Goal: Information Seeking & Learning: Learn about a topic

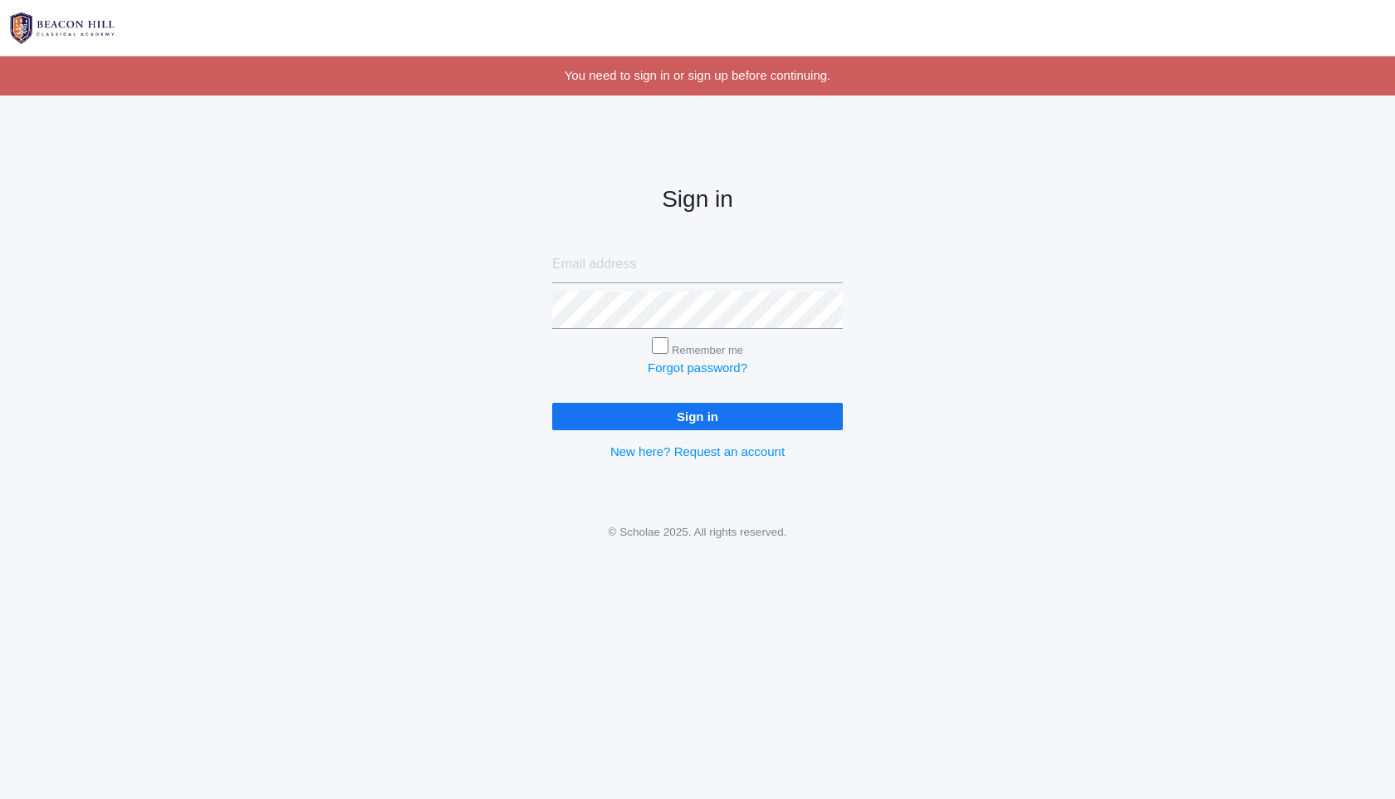
type input "[EMAIL_ADDRESS][DOMAIN_NAME]"
click at [690, 417] on input "Sign in" at bounding box center [697, 416] width 291 height 27
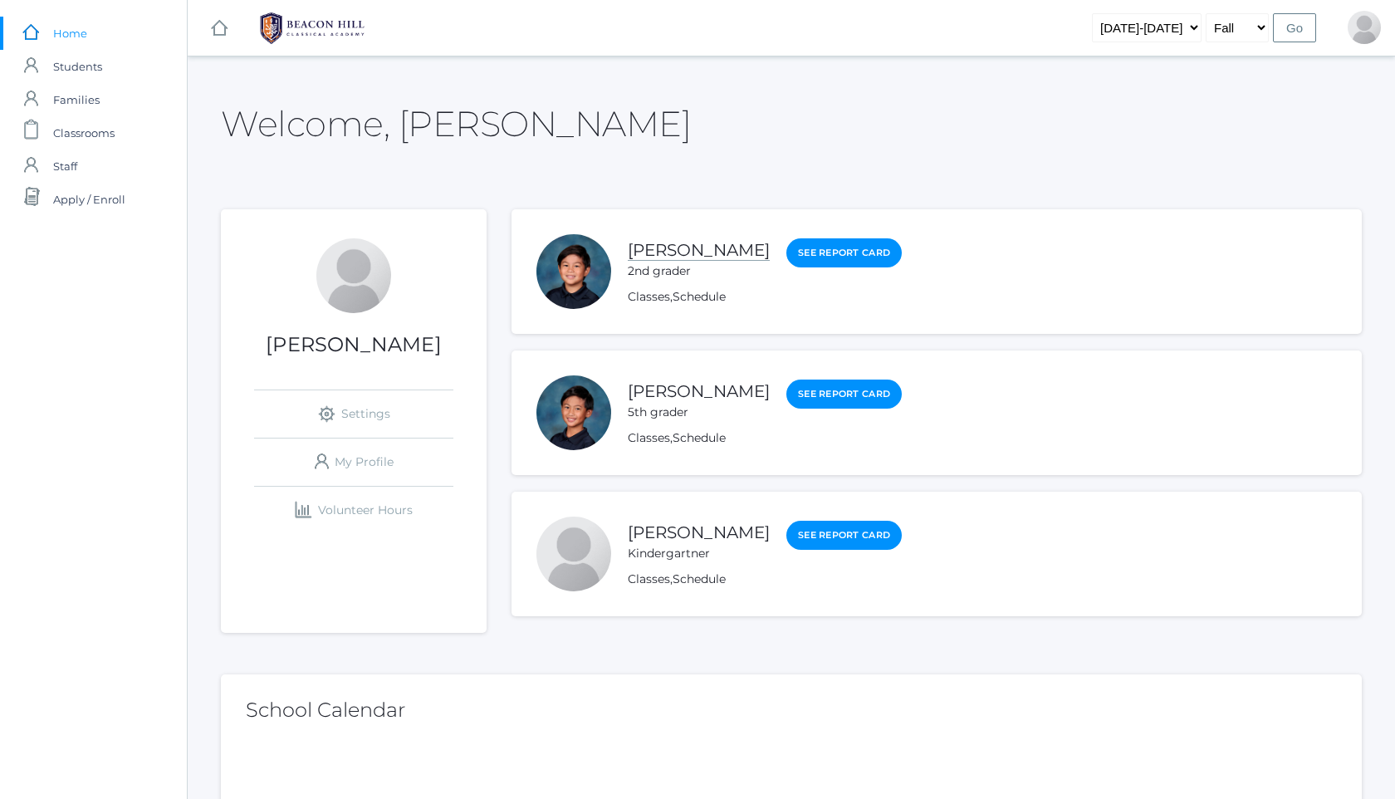
click at [714, 252] on link "Nico Soratorio" at bounding box center [699, 250] width 142 height 21
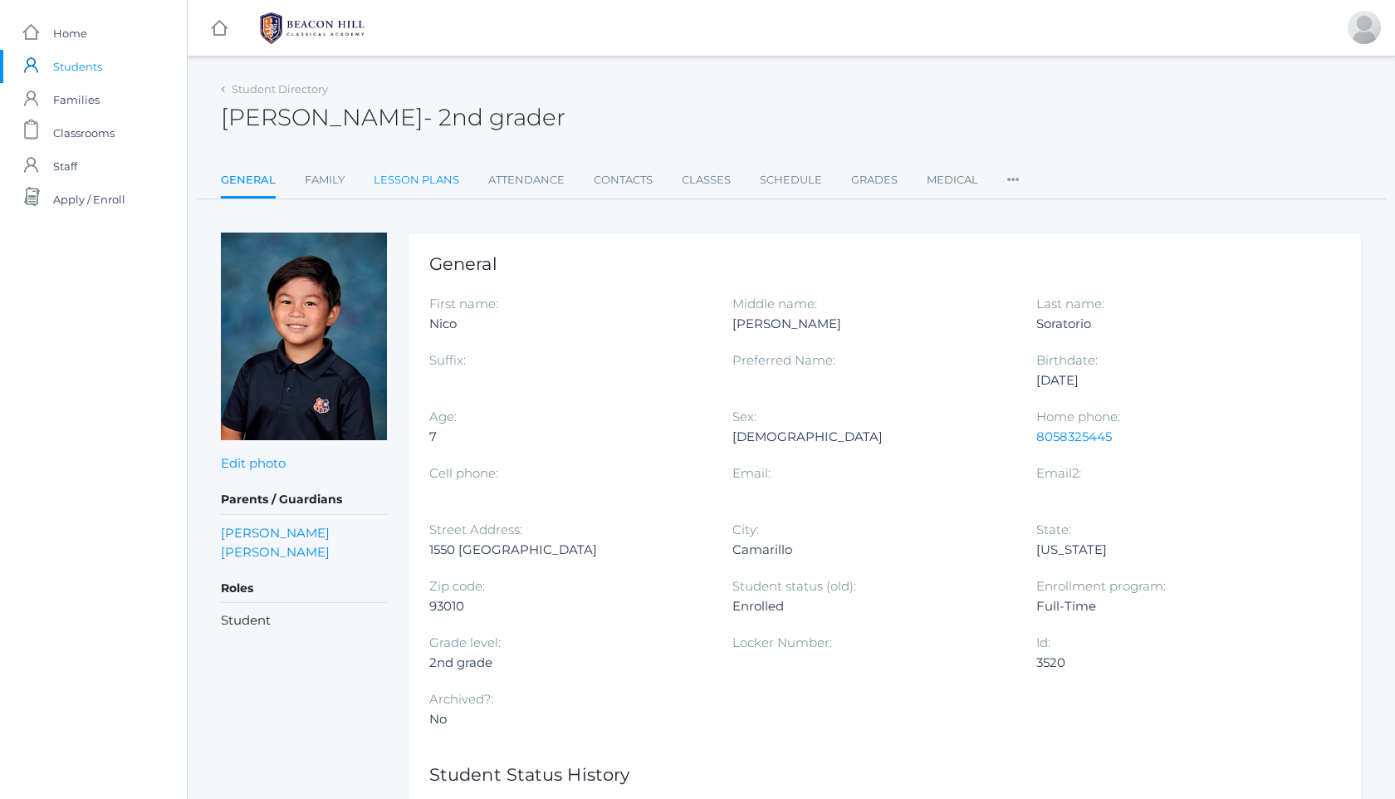
click at [413, 177] on link "Lesson Plans" at bounding box center [417, 180] width 86 height 33
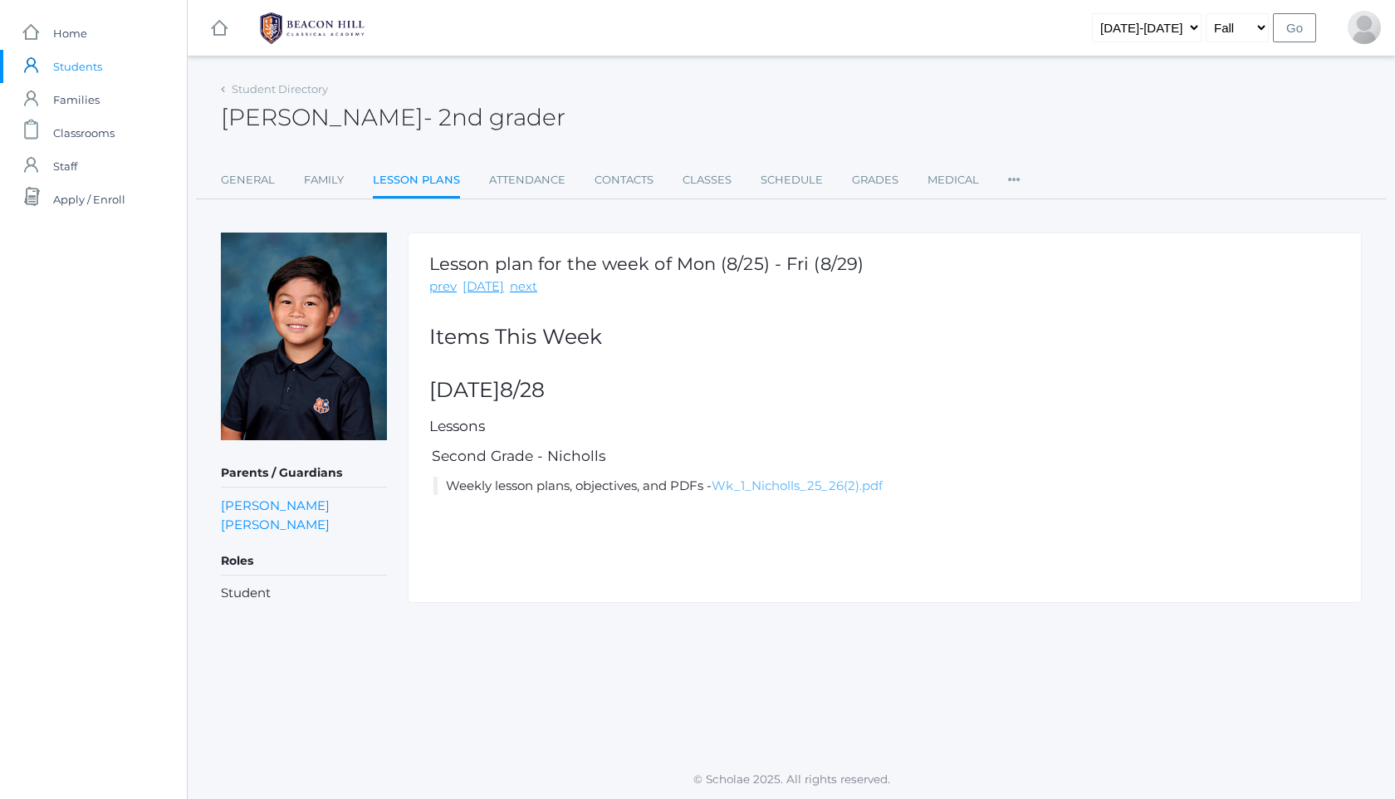
click at [763, 488] on link "Wk_1_Nicholls_25_26(2).pdf" at bounding box center [797, 486] width 171 height 16
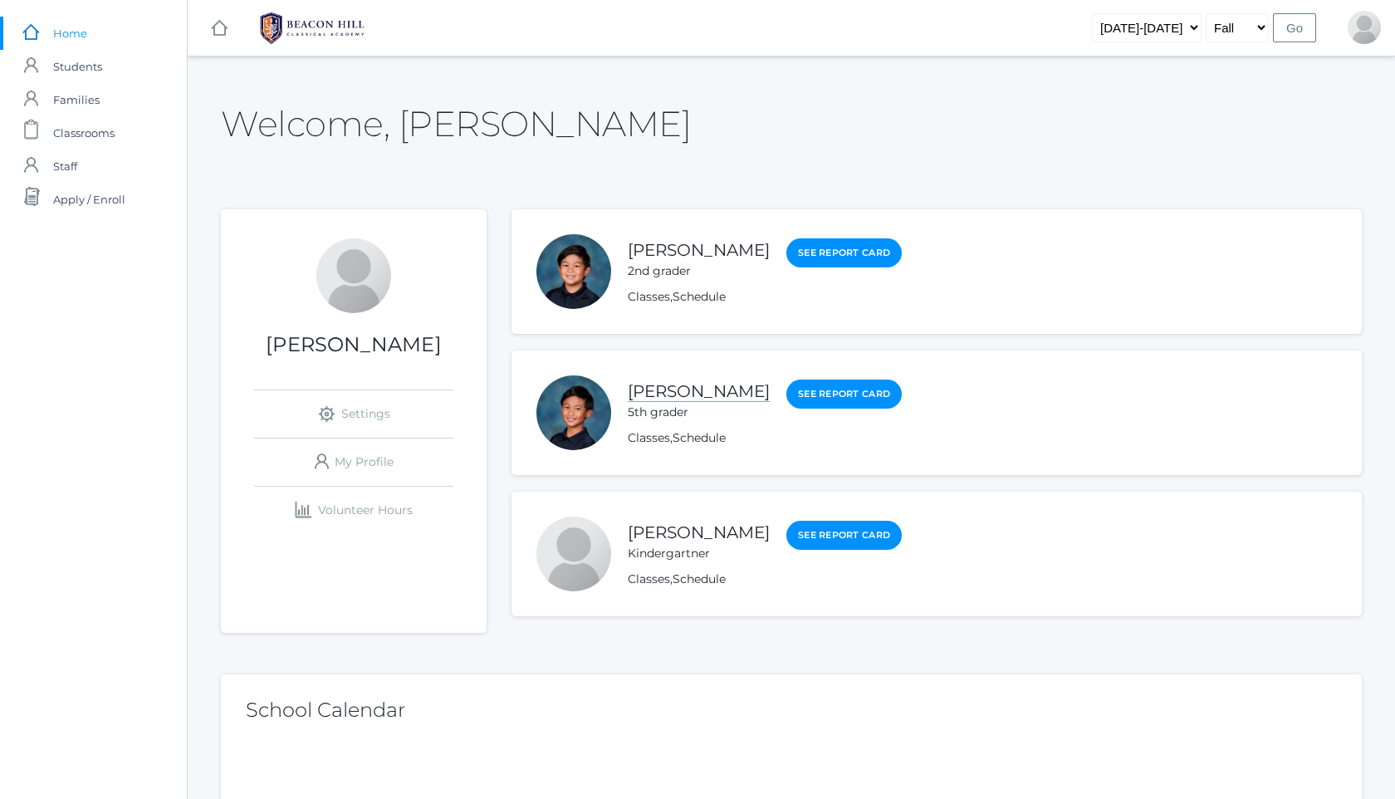
click at [701, 387] on link "Matteo Soratorio" at bounding box center [699, 391] width 142 height 21
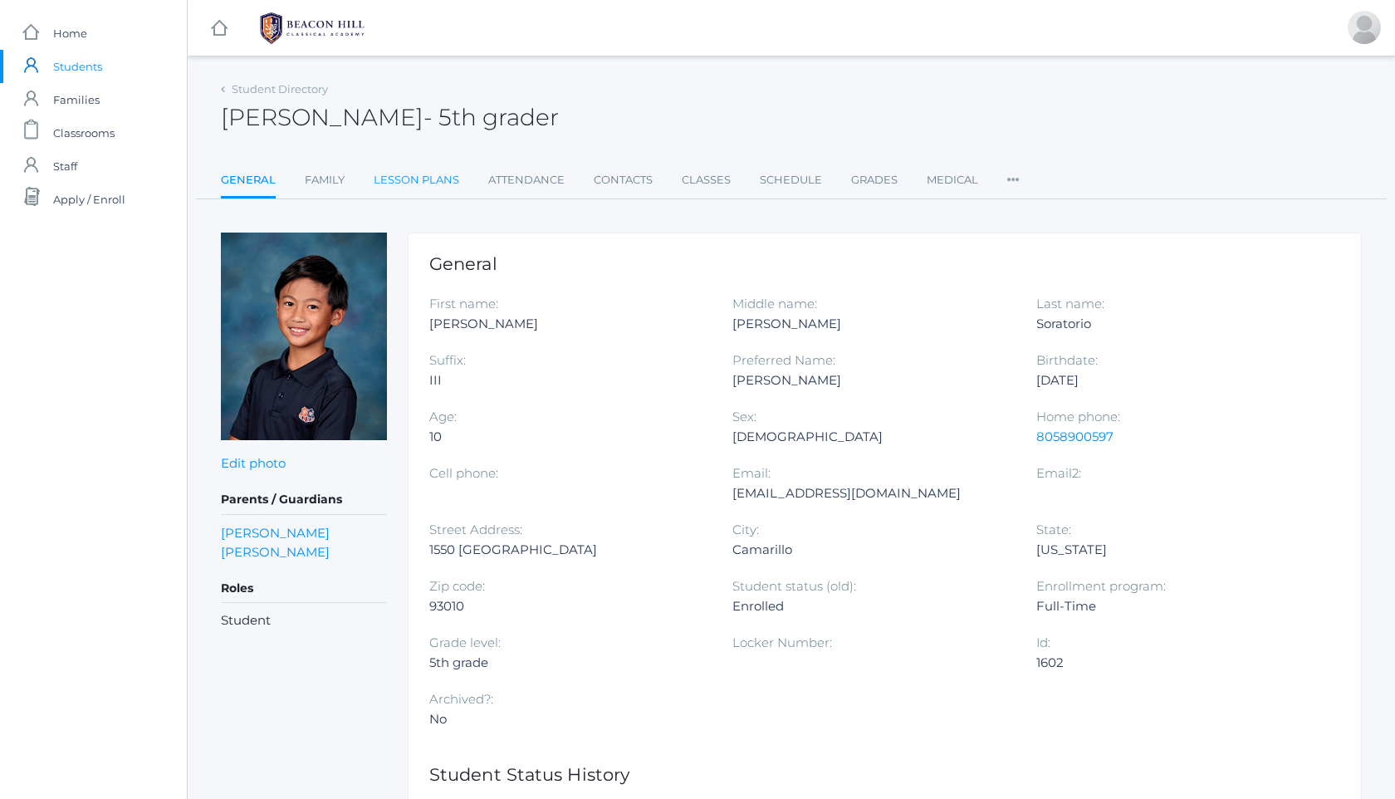
click at [435, 179] on link "Lesson Plans" at bounding box center [417, 180] width 86 height 33
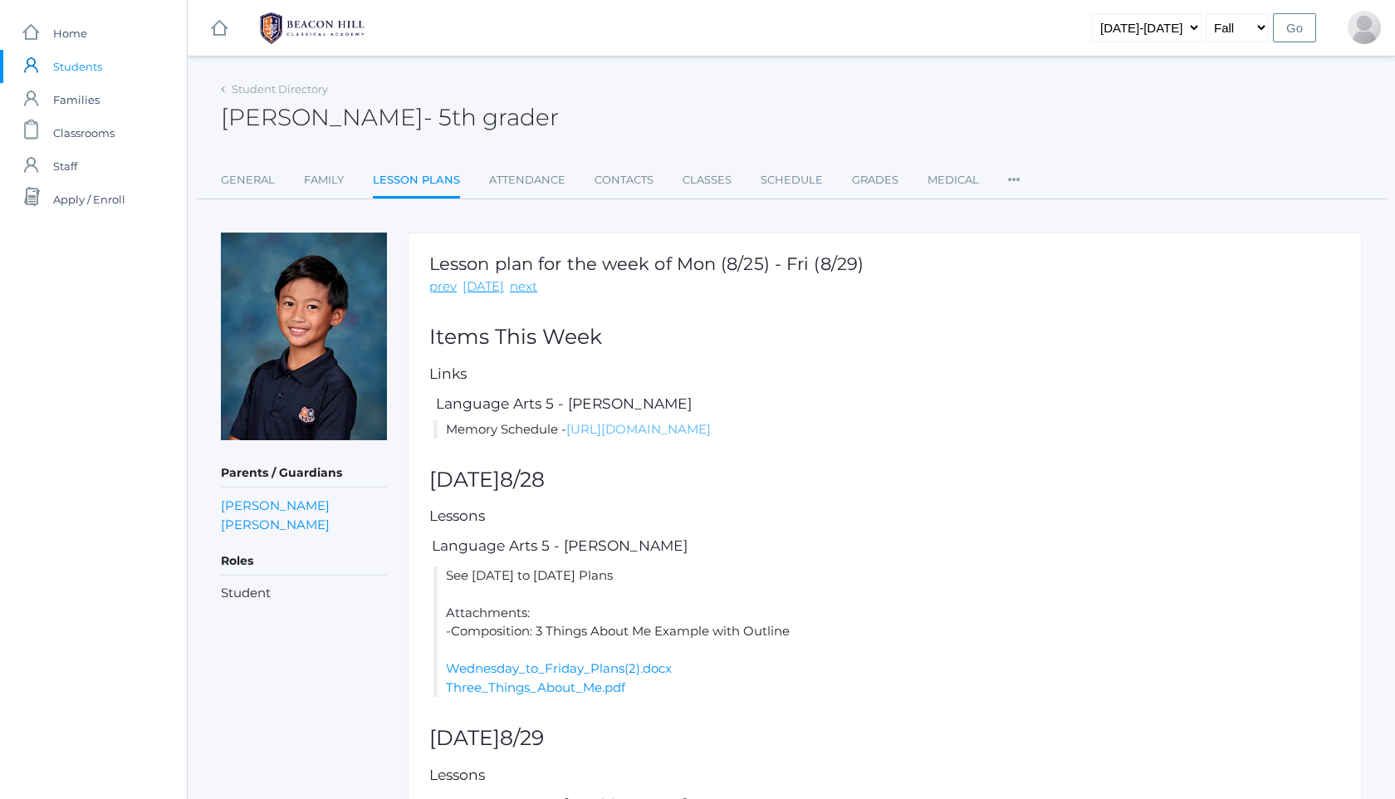
click at [711, 433] on link "https://docs.google.com/document/d/1s2aTF5vph_M_K3_useLkPblsJ5uytcUz/edit?usp=s…" at bounding box center [638, 429] width 145 height 16
click at [556, 695] on link "Three_Things_About_Me.pdf" at bounding box center [535, 687] width 179 height 16
click at [855, 698] on li "See Wednesday to Friday Plans Attachments: -Composition: 3 Things About Me Exam…" at bounding box center [887, 631] width 907 height 131
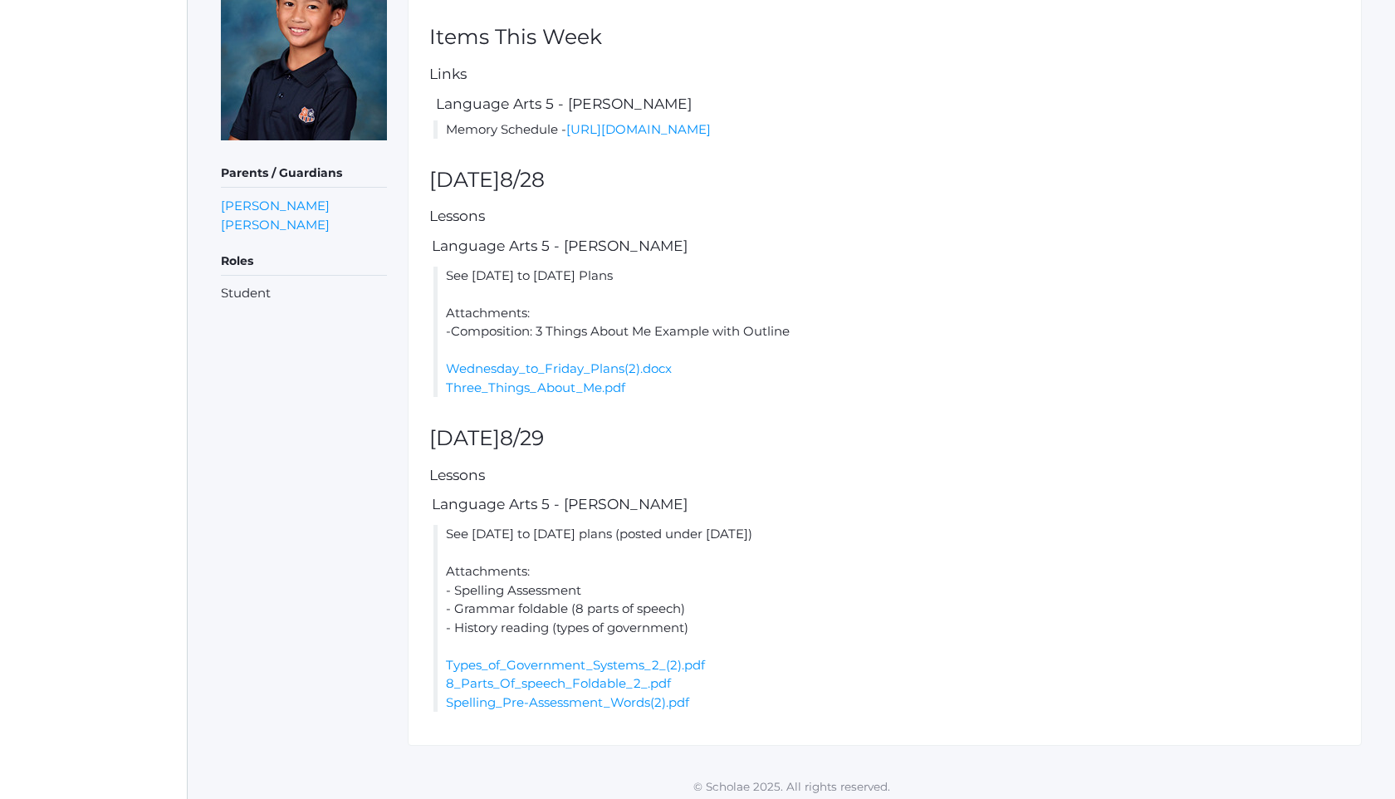
scroll to position [326, 0]
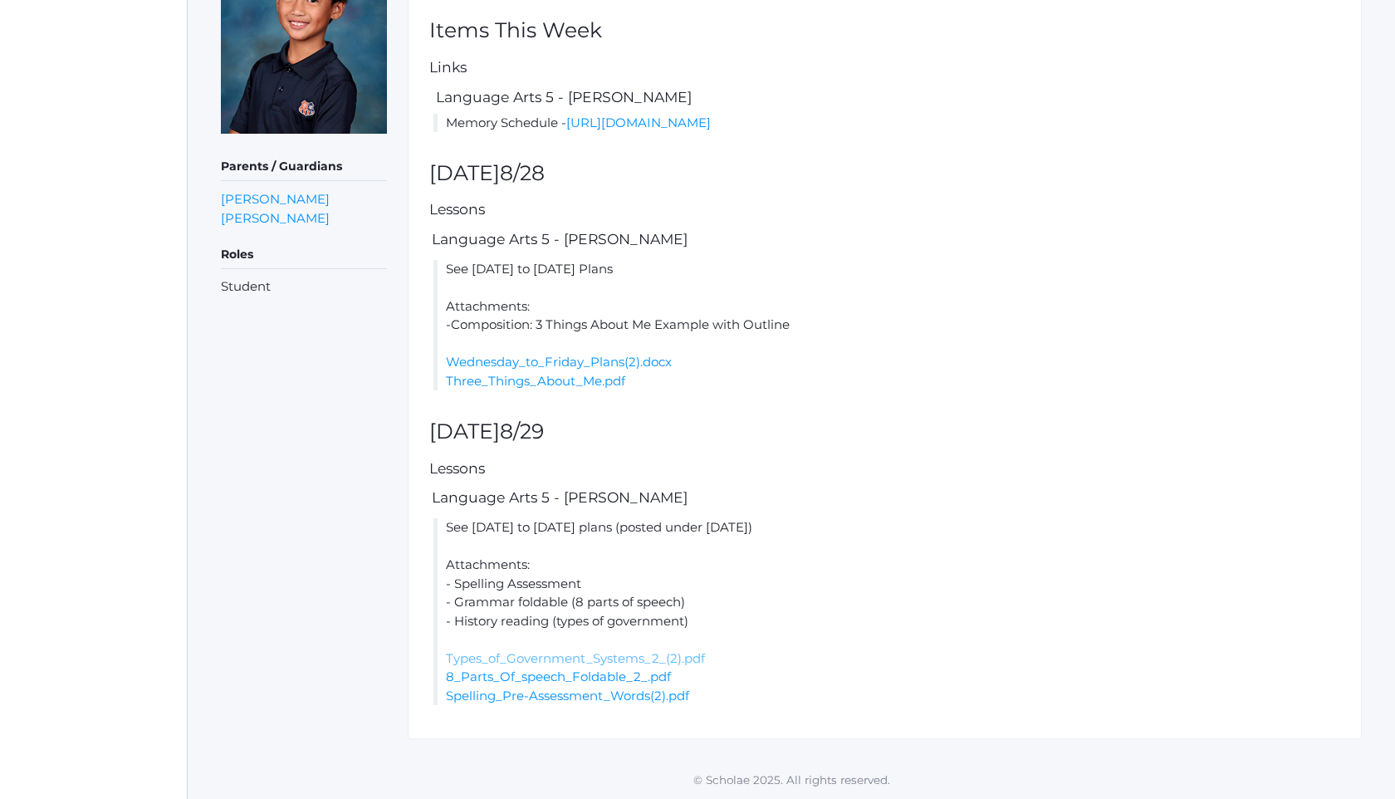
click at [622, 662] on link "Types_of_Government_Systems_2_(2).pdf" at bounding box center [575, 658] width 259 height 16
click at [591, 675] on link "8_Parts_Of_speech_Foldable_2_.pdf" at bounding box center [558, 677] width 225 height 16
click at [545, 699] on link "Spelling_Pre-Assessment_Words(2).pdf" at bounding box center [567, 696] width 243 height 16
